Goal: Ask a question

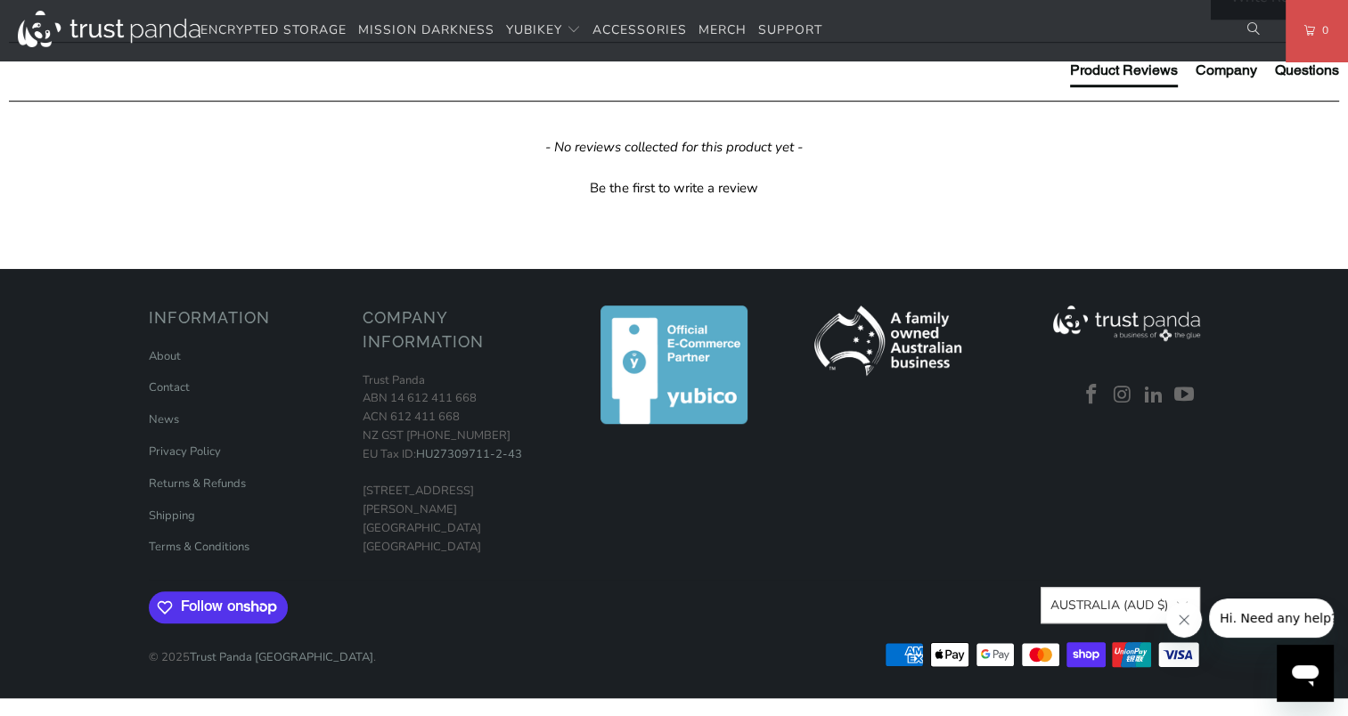
scroll to position [1305, 0]
click at [1309, 673] on icon "Open messaging window" at bounding box center [1305, 676] width 27 height 21
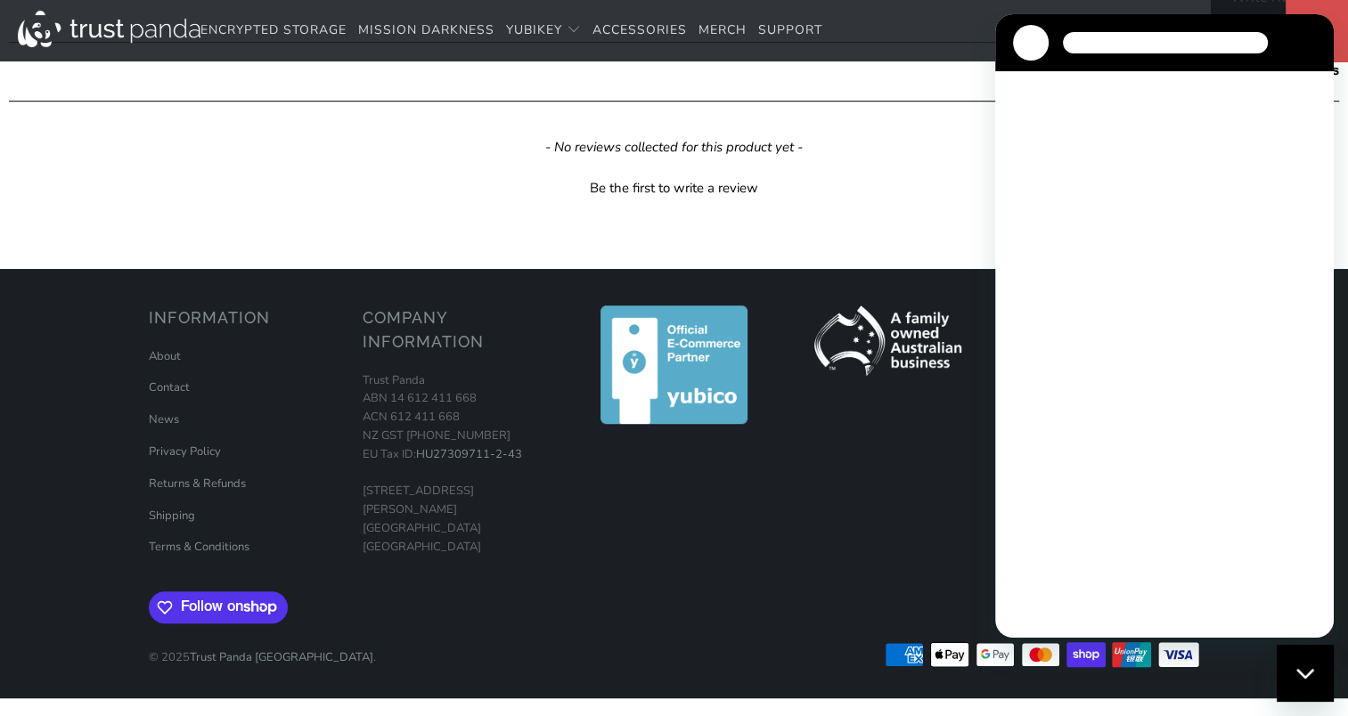
scroll to position [0, 0]
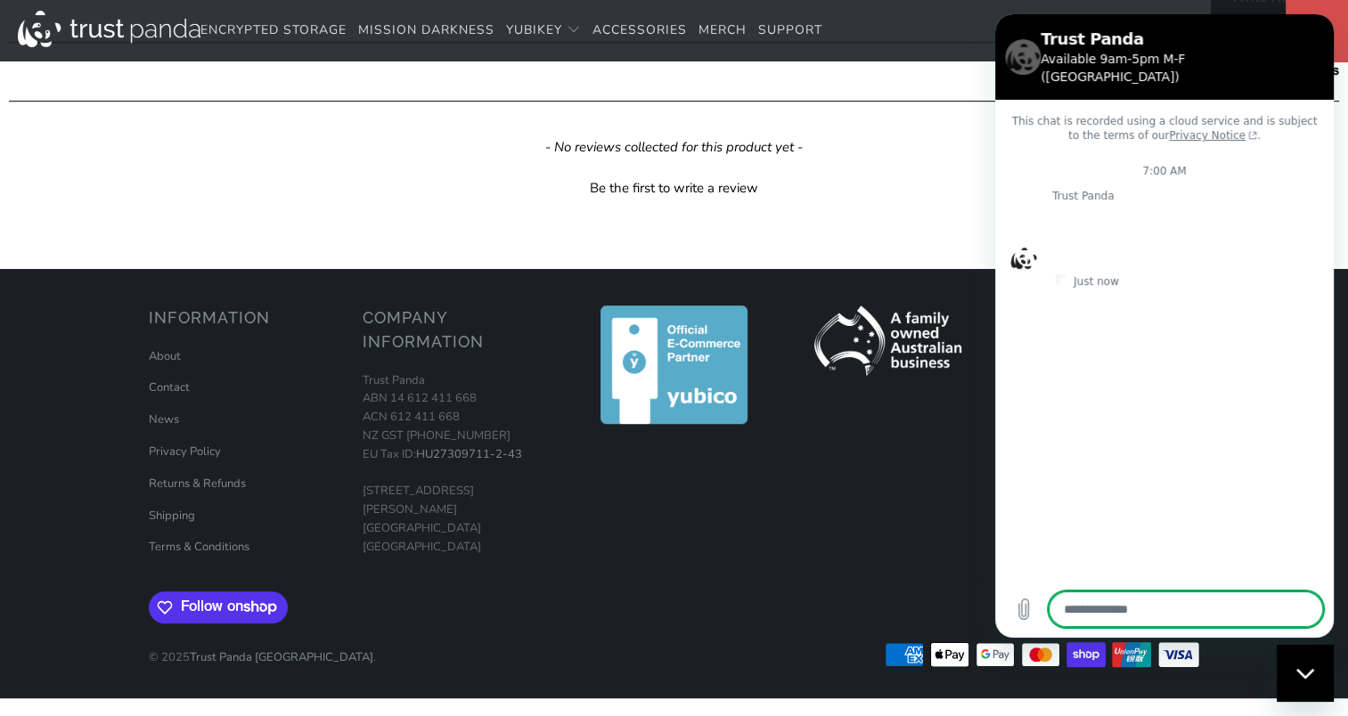
type textarea "*"
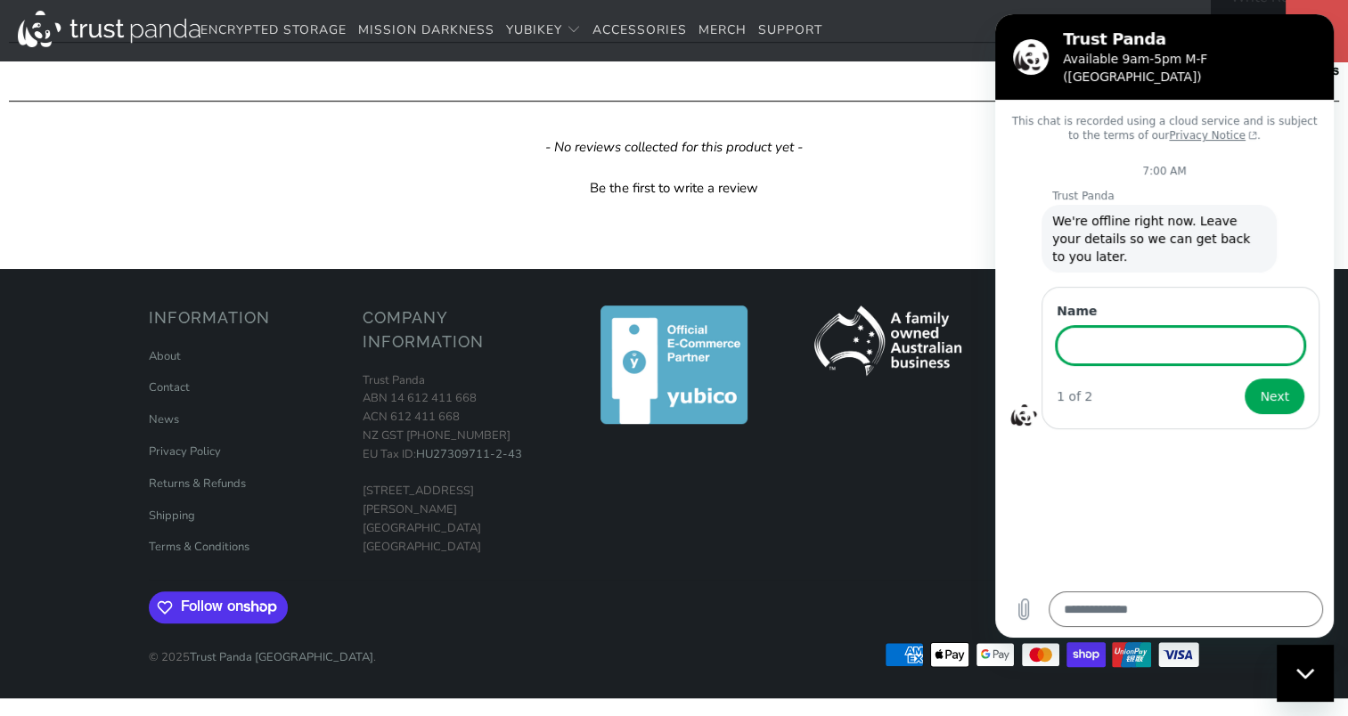
click at [1070, 327] on input "Name" at bounding box center [1181, 345] width 248 height 37
type input "**********"
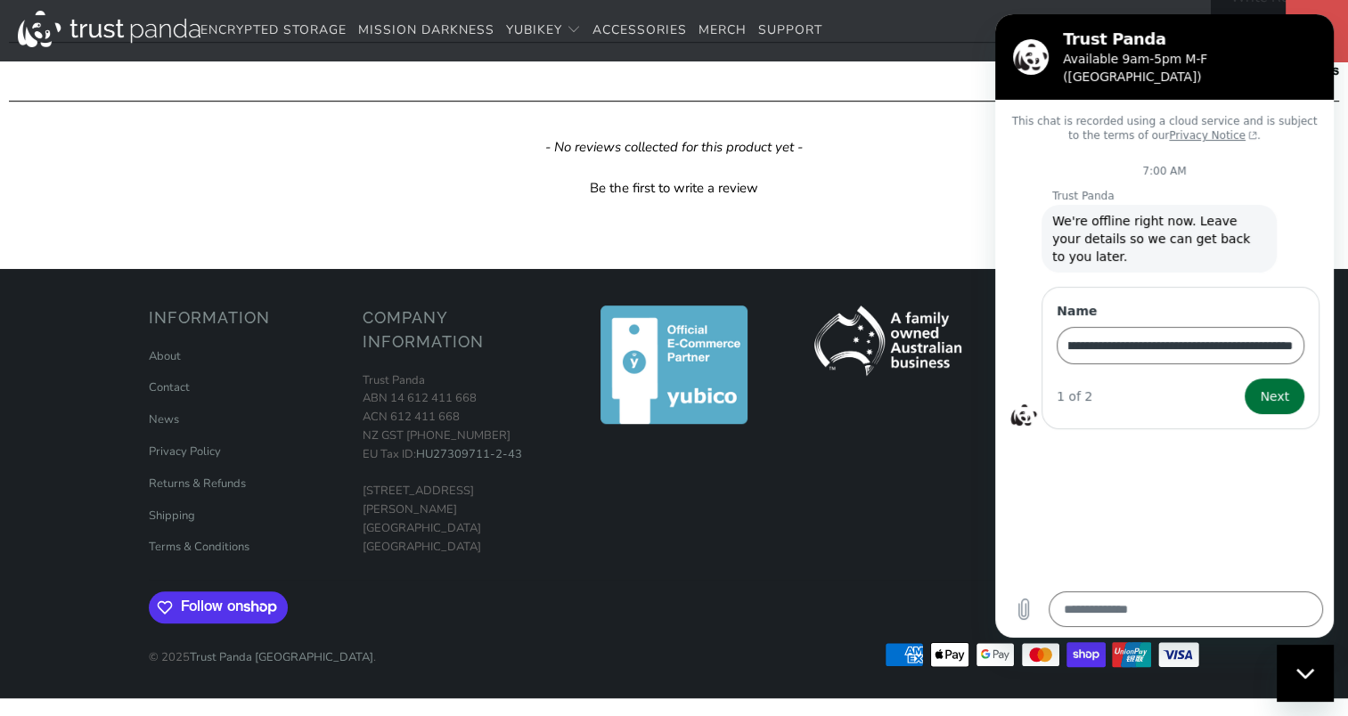
scroll to position [0, 0]
click at [1279, 386] on span "Next" at bounding box center [1274, 396] width 29 height 21
type textarea "*"
click at [1283, 462] on span "Send" at bounding box center [1273, 472] width 31 height 21
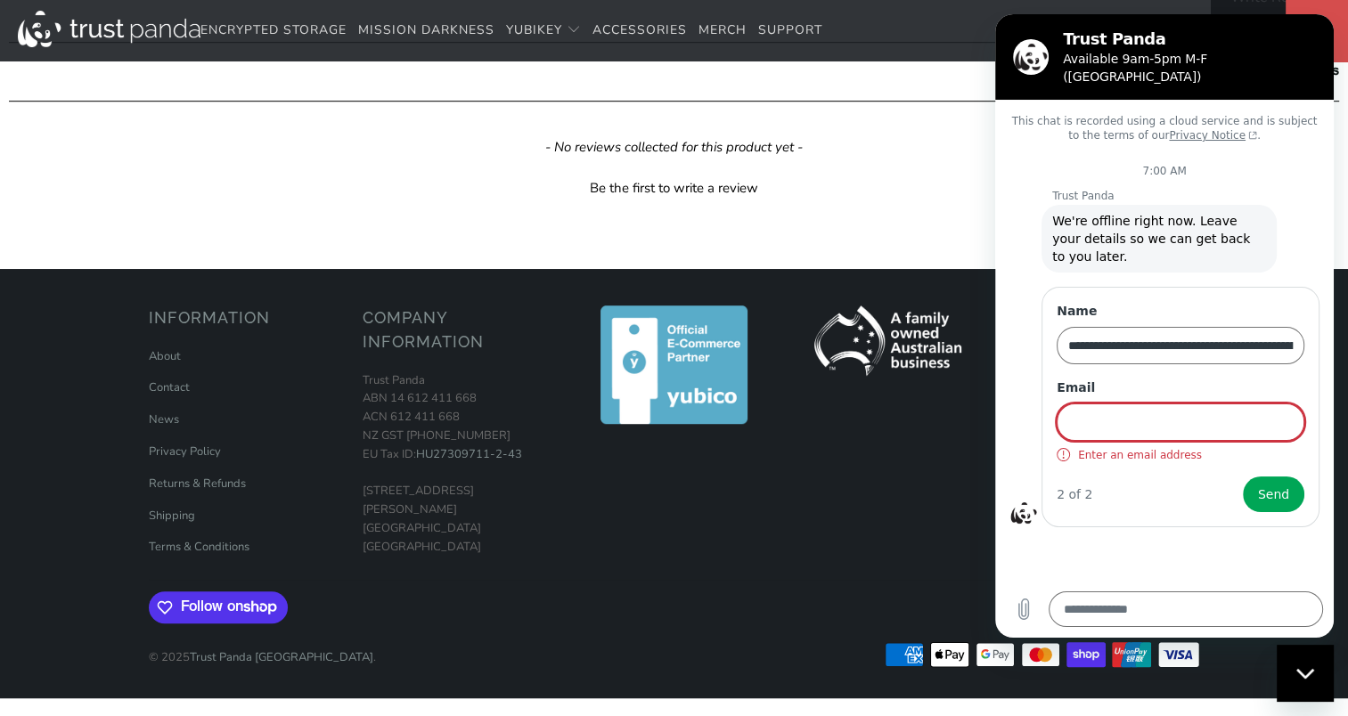
click at [1101, 404] on input "Email" at bounding box center [1181, 422] width 248 height 37
type input "**********"
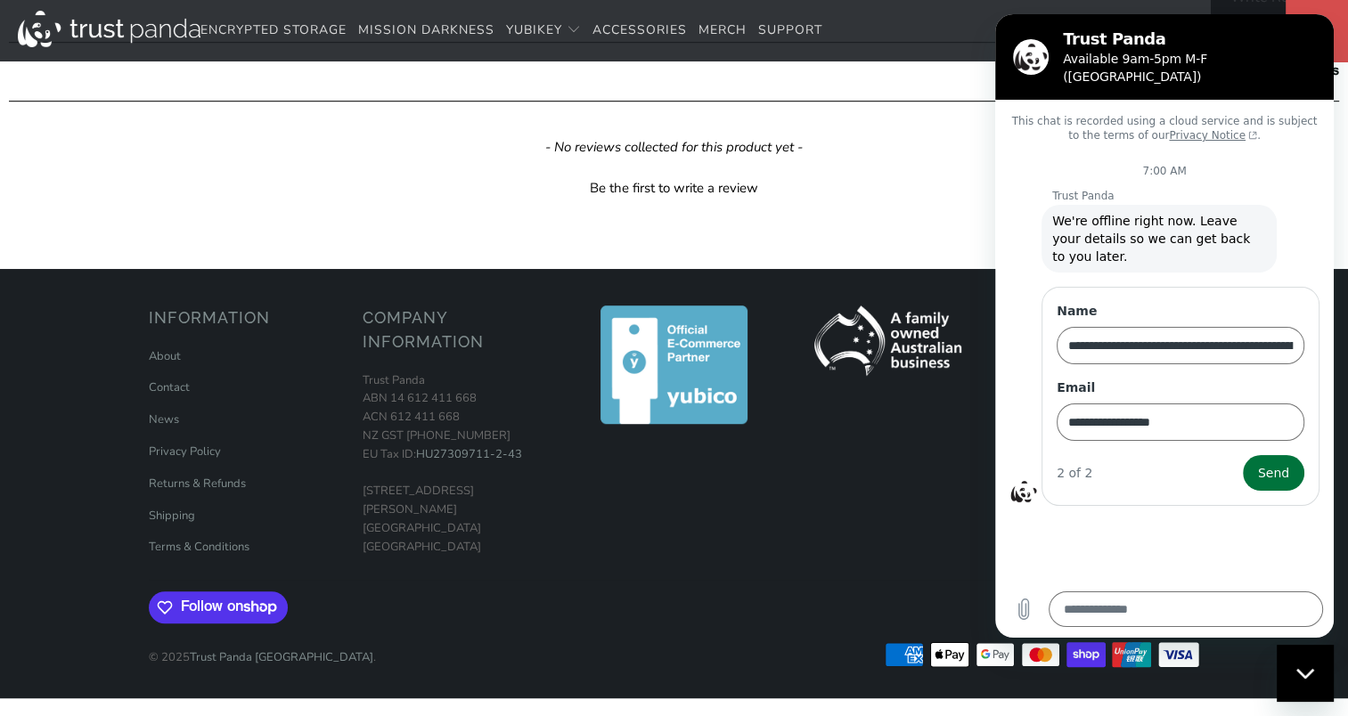
click at [1280, 462] on span "Send" at bounding box center [1273, 472] width 31 height 21
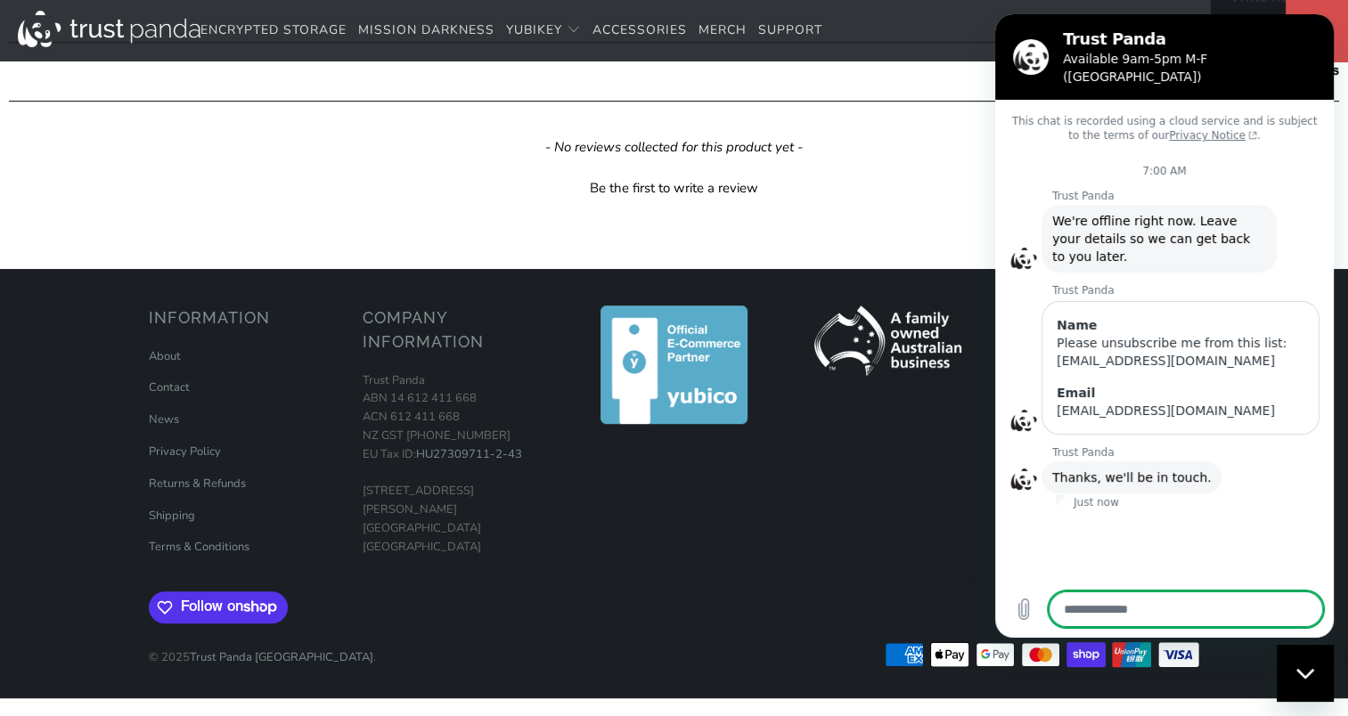
type textarea "*"
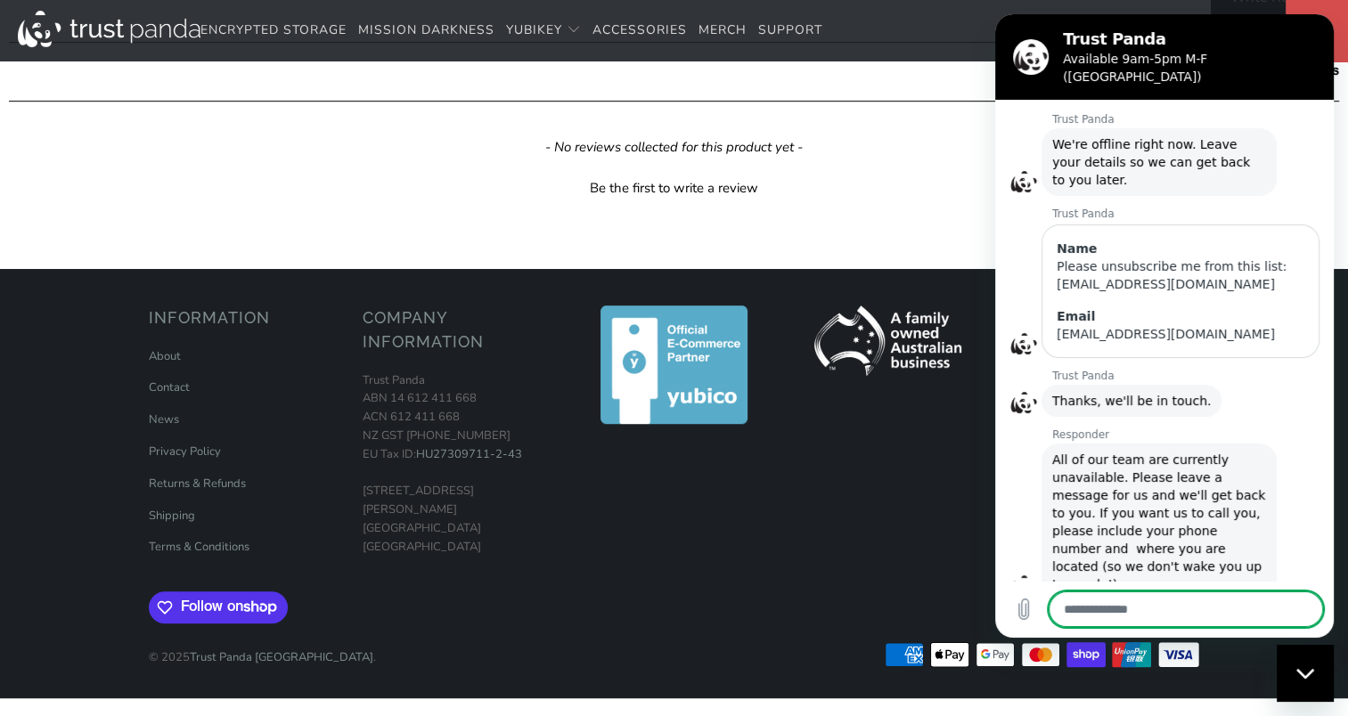
scroll to position [80, 0]
